Goal: Task Accomplishment & Management: Use online tool/utility

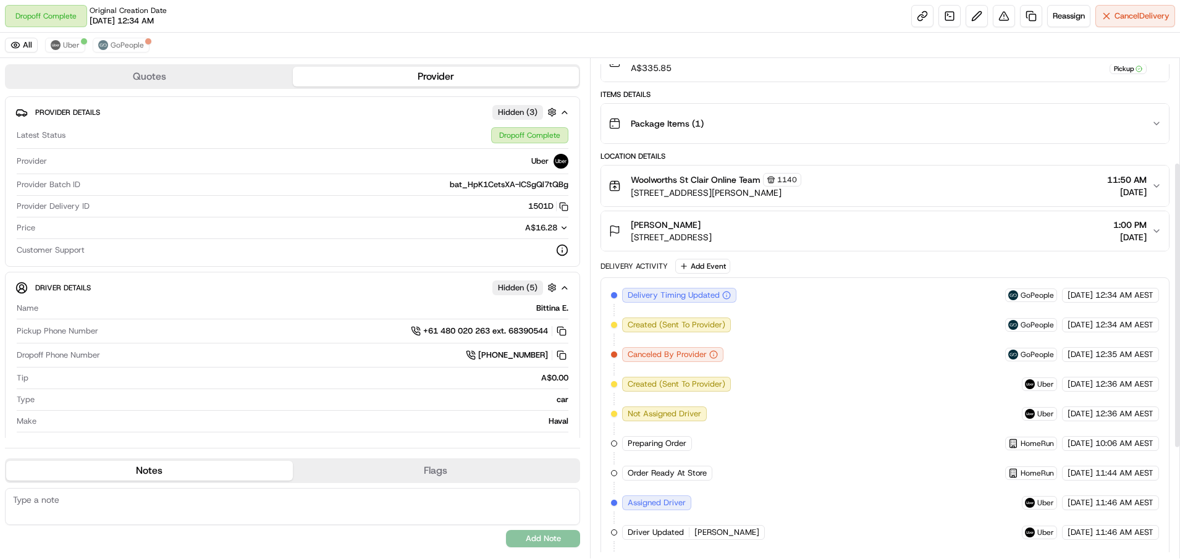
scroll to position [64, 0]
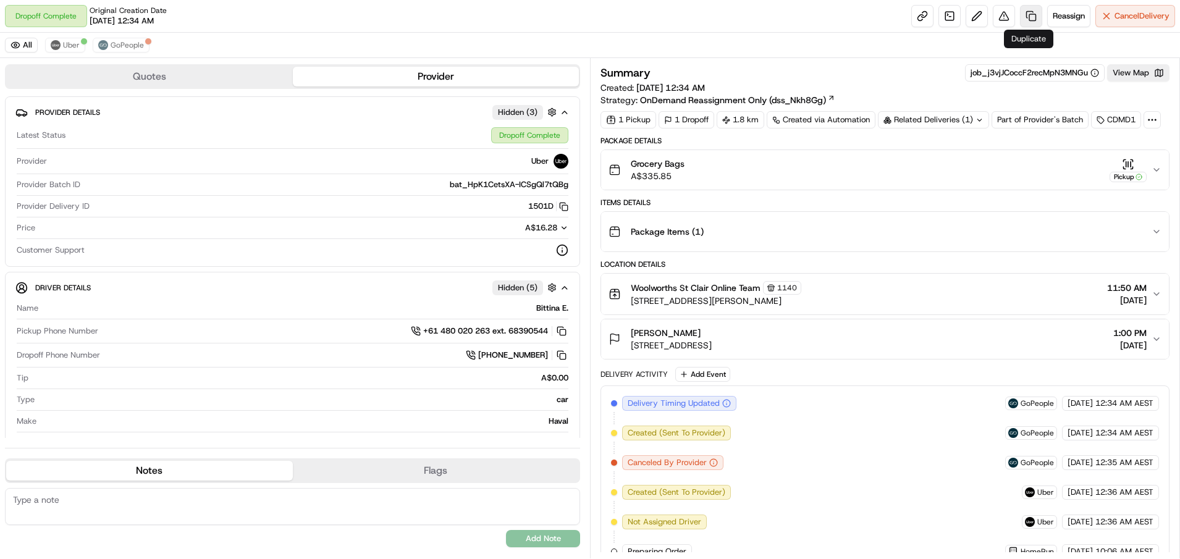
click at [1028, 15] on link at bounding box center [1031, 16] width 22 height 22
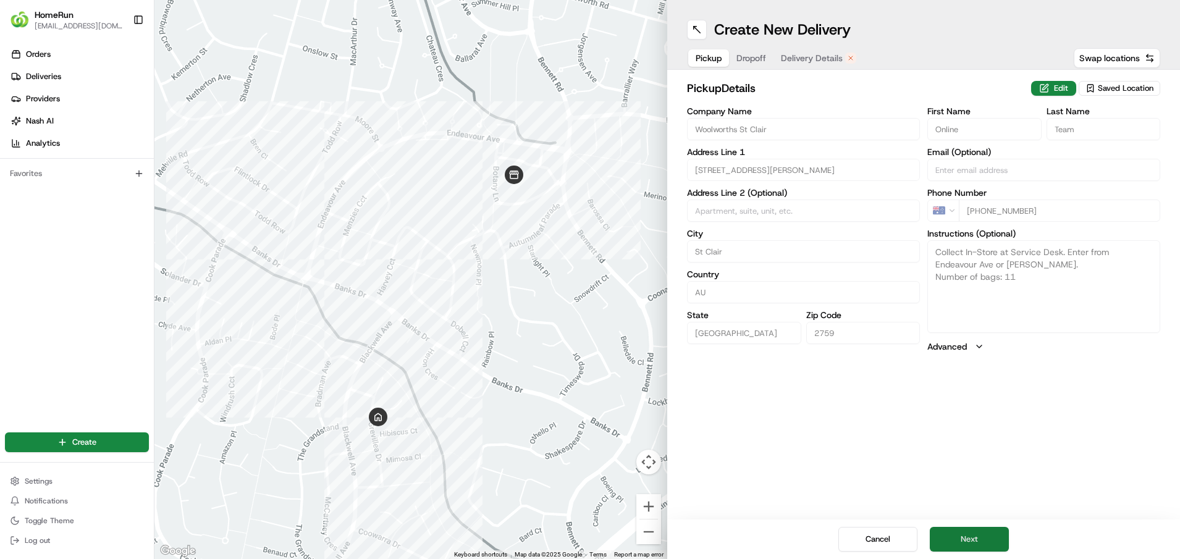
click at [976, 543] on button "Next" at bounding box center [968, 539] width 79 height 25
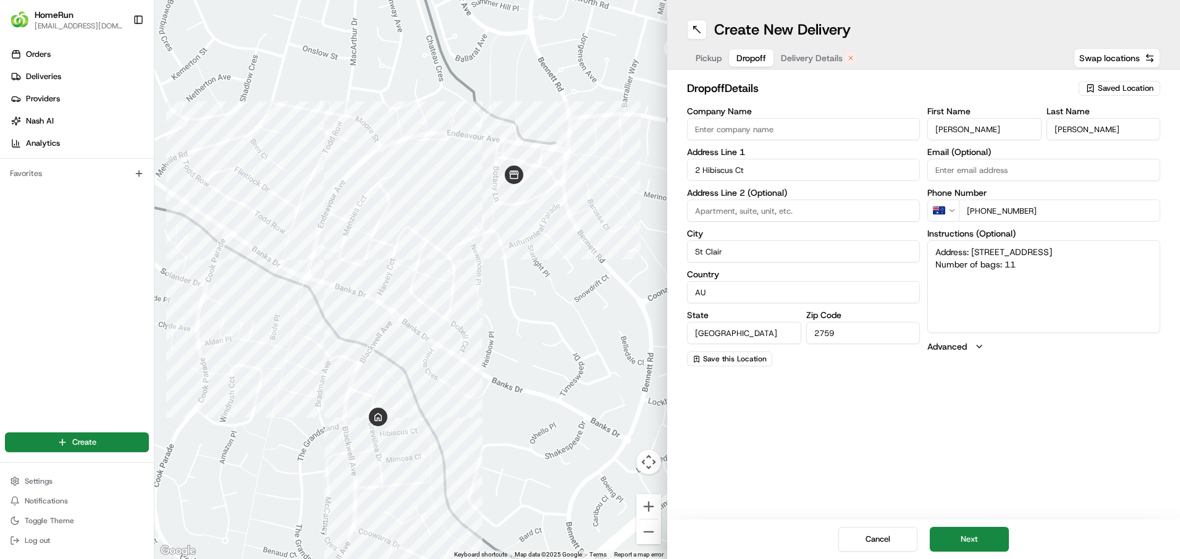
drag, startPoint x: 1023, startPoint y: 266, endPoint x: 1005, endPoint y: 266, distance: 17.9
click at [1005, 266] on textarea "Address: 2 Hibiscus Ct ST CLAIR NSW Number of bags: 11" at bounding box center [1043, 286] width 233 height 93
type textarea "Address: 2 Hibiscus Ct ST CLAIR NSW Number of bags: 11"
click at [965, 539] on button "Next" at bounding box center [968, 539] width 79 height 25
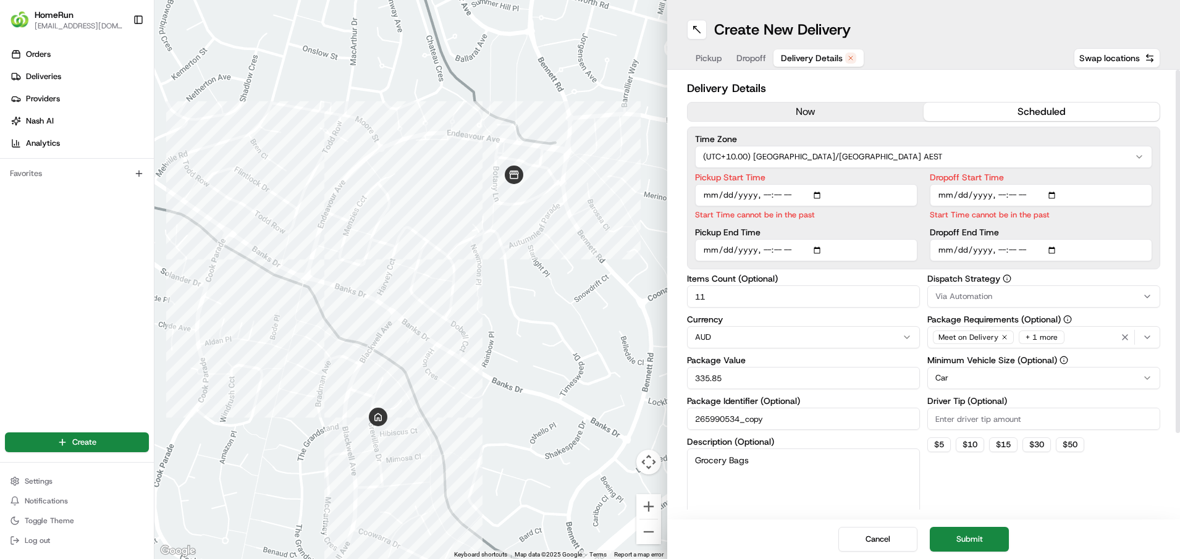
click at [802, 111] on button "now" at bounding box center [805, 112] width 236 height 19
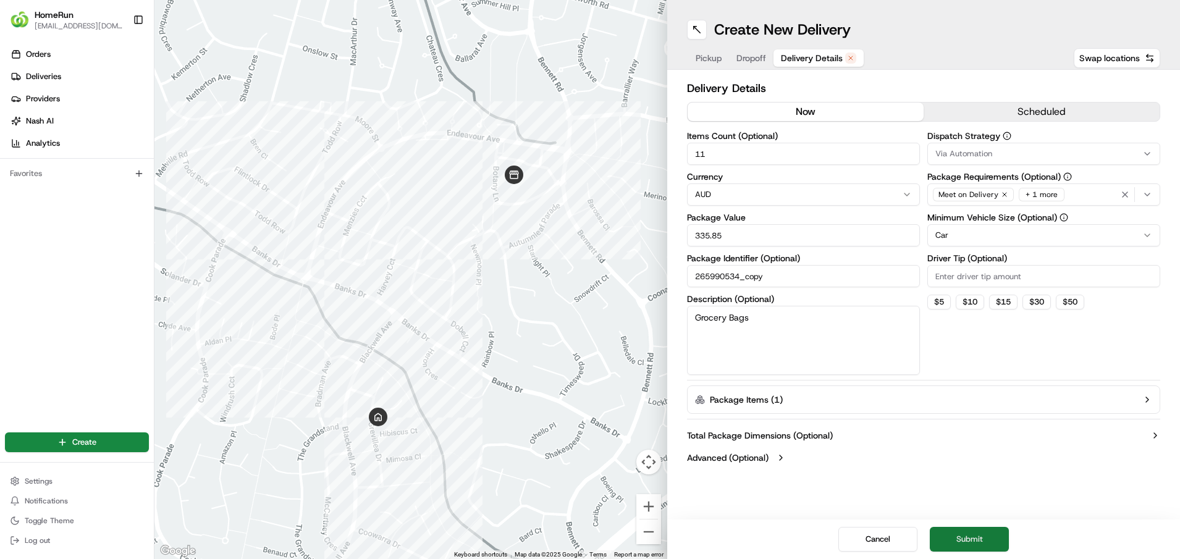
click at [962, 539] on button "Submit" at bounding box center [968, 539] width 79 height 25
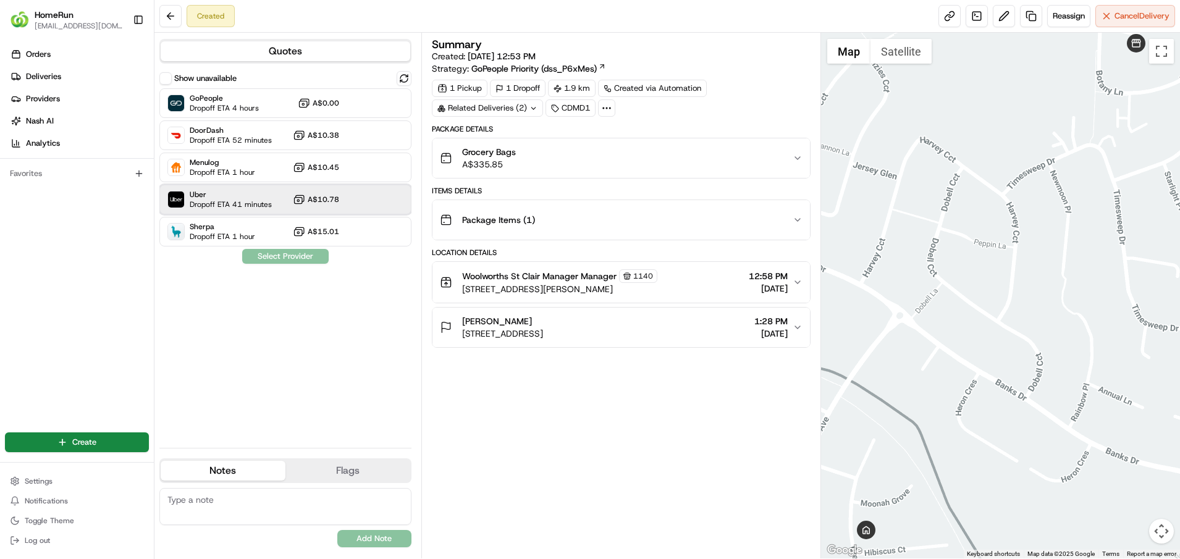
click at [217, 204] on span "Dropoff ETA 41 minutes" at bounding box center [231, 204] width 82 height 10
click at [279, 257] on button "Assign Provider" at bounding box center [285, 256] width 88 height 15
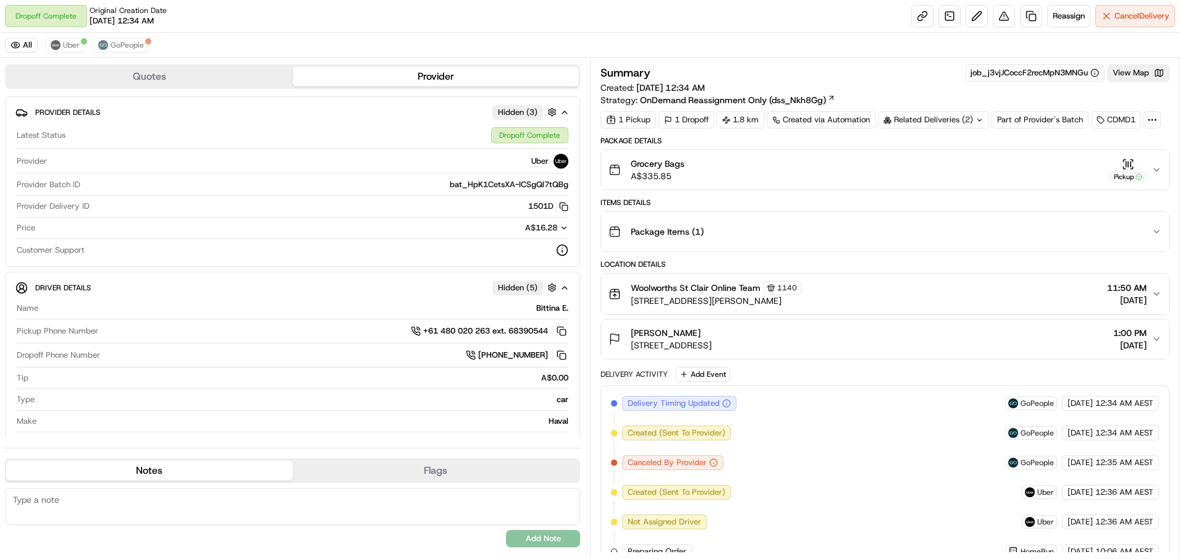
click at [941, 123] on div "Related Deliveries (2)" at bounding box center [933, 119] width 111 height 17
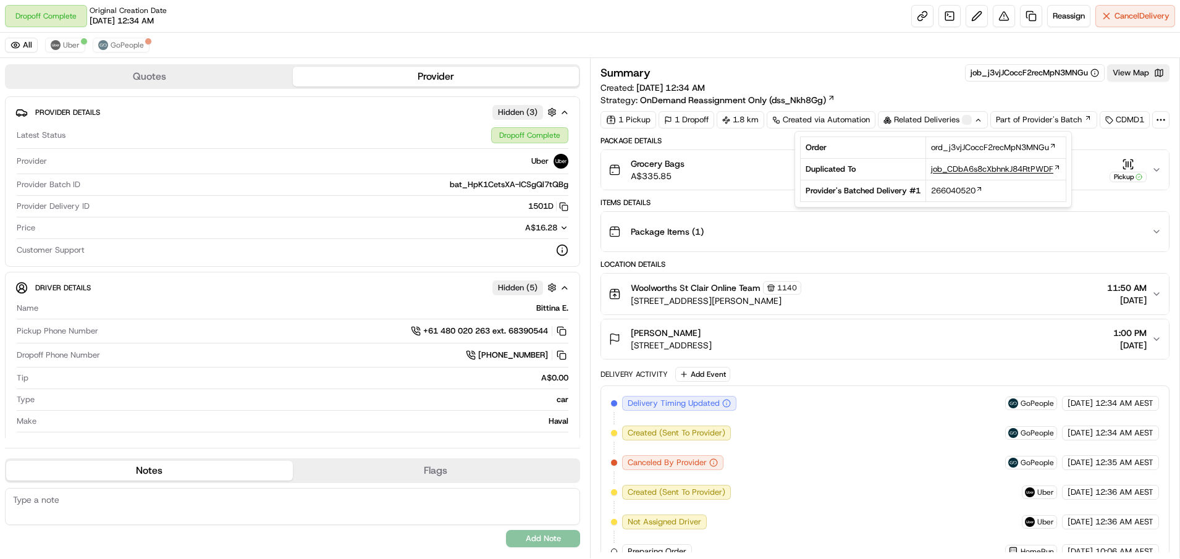
click at [953, 170] on span "job_CDbA6s8cXbhnkJ84RtPWDF" at bounding box center [992, 169] width 122 height 11
